Goal: Task Accomplishment & Management: Complete application form

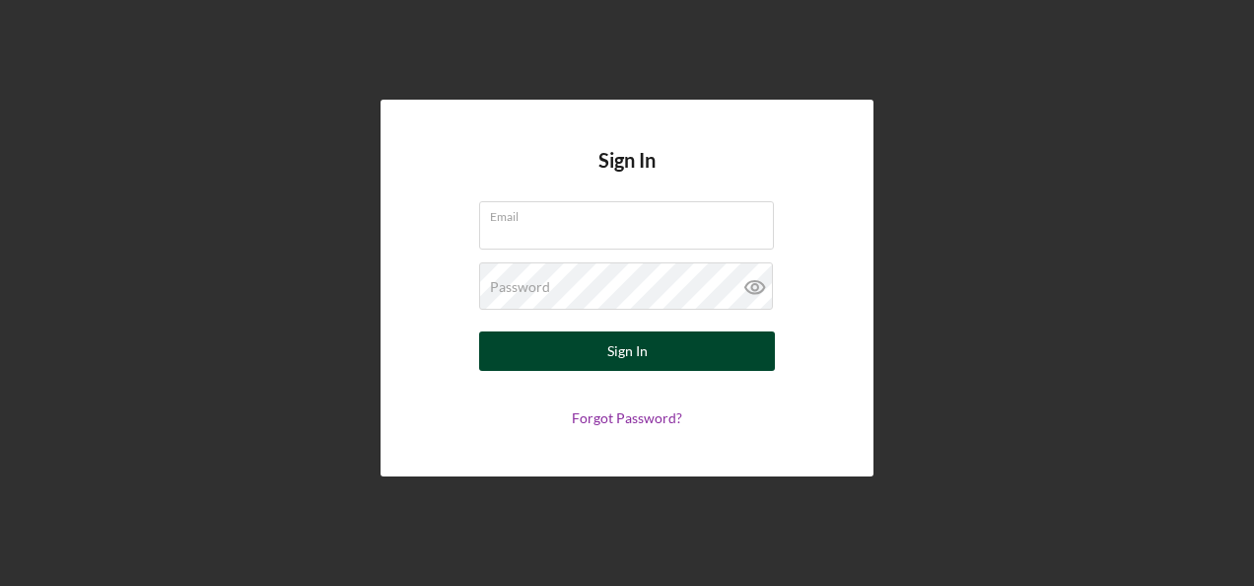
type input "[DOMAIN_NAME][EMAIL_ADDRESS][DOMAIN_NAME]"
click at [646, 352] on div "Sign In" at bounding box center [627, 350] width 40 height 39
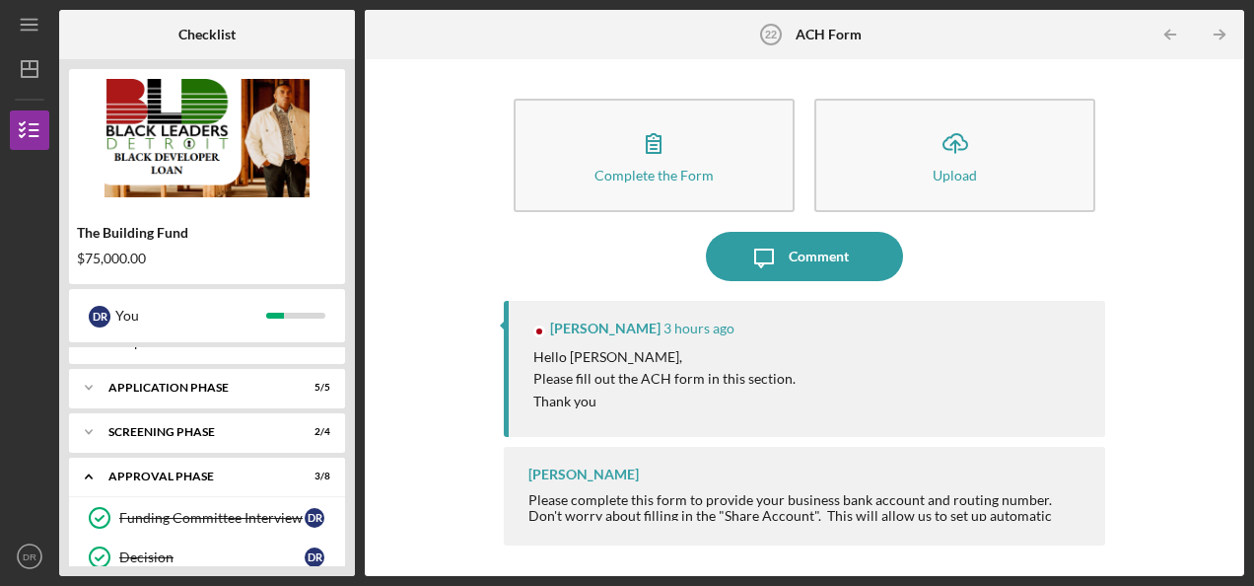
scroll to position [736, 0]
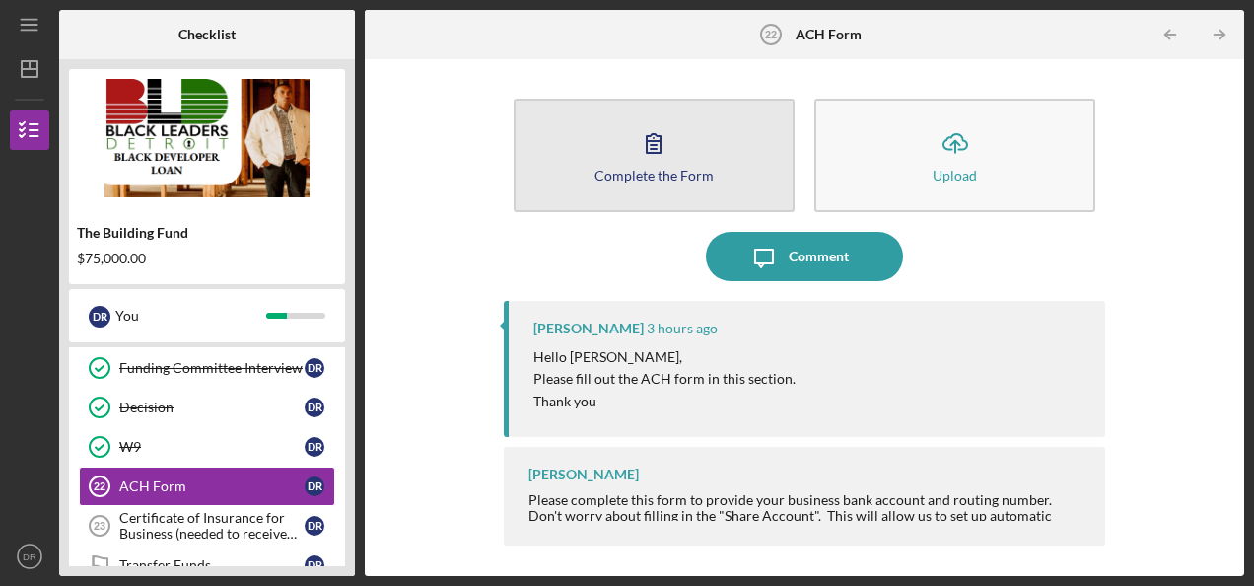
click at [659, 157] on icon "button" at bounding box center [653, 142] width 49 height 49
drag, startPoint x: 673, startPoint y: 183, endPoint x: 637, endPoint y: 189, distance: 37.0
click at [637, 189] on button "Complete the Form Form" at bounding box center [654, 155] width 281 height 113
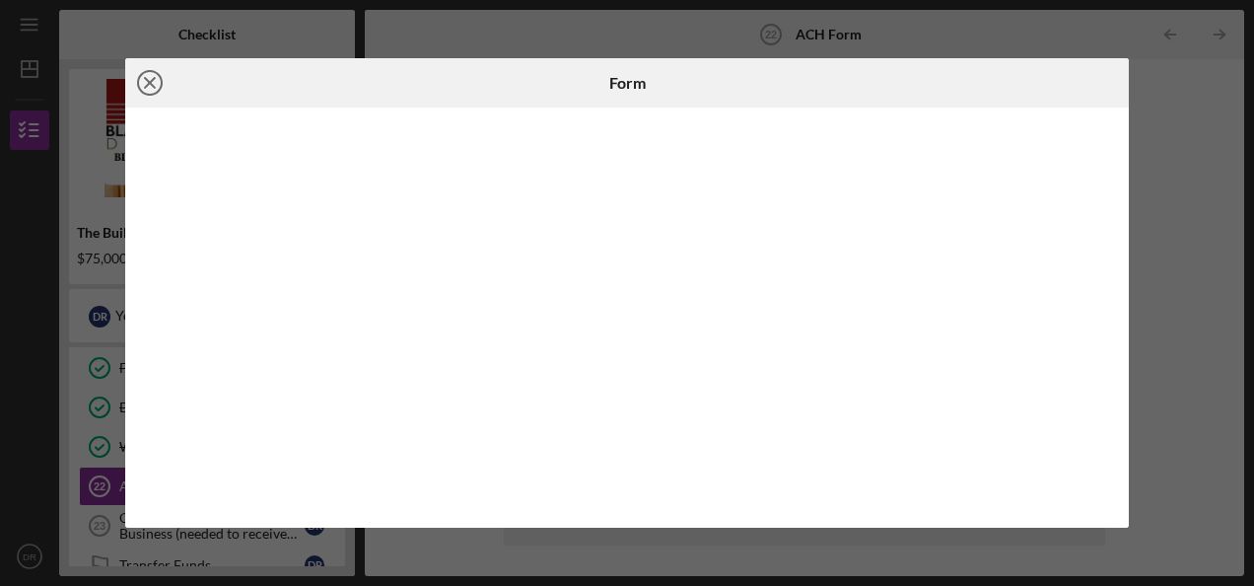
click at [142, 79] on icon "Icon/Close" at bounding box center [149, 82] width 49 height 49
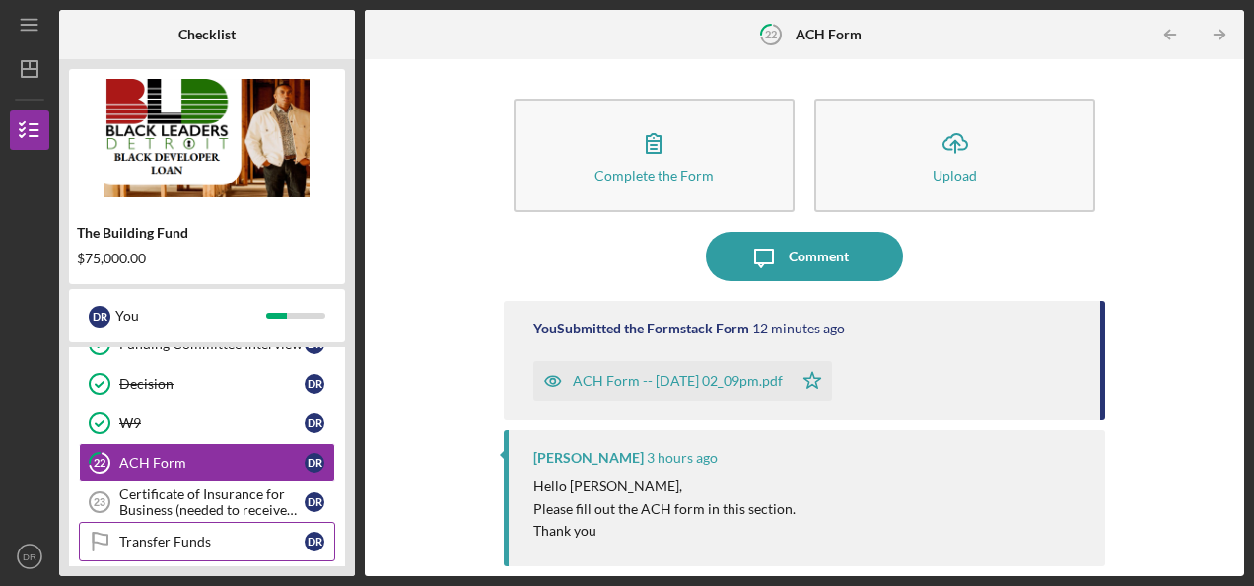
scroll to position [838, 0]
